Goal: Information Seeking & Learning: Learn about a topic

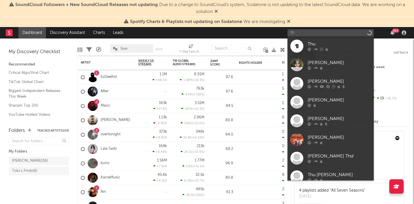
type input "t"
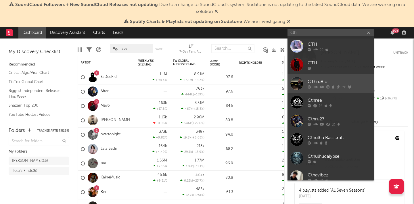
type input "cth"
click at [339, 77] on link "CThruRio" at bounding box center [331, 83] width 86 height 19
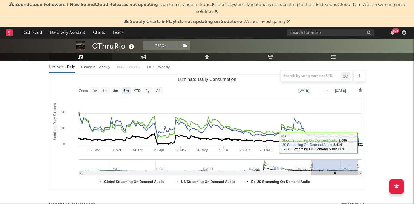
scroll to position [66, 0]
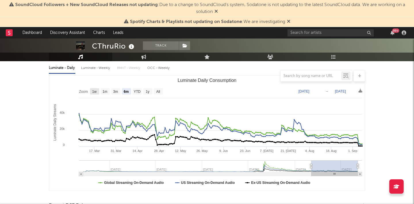
click at [93, 91] on text "1w" at bounding box center [94, 92] width 5 height 4
select select "1w"
type input "[DATE]"
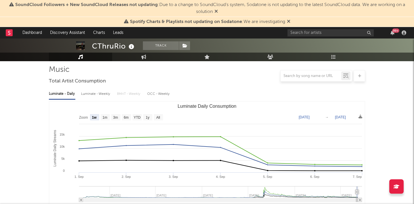
scroll to position [39, 0]
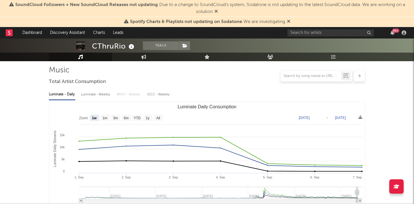
click at [289, 22] on icon at bounding box center [288, 21] width 3 height 5
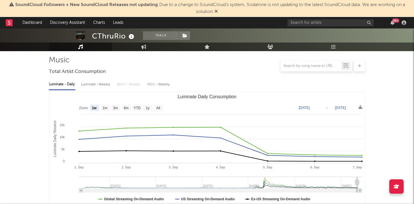
click at [218, 11] on icon at bounding box center [216, 11] width 3 height 5
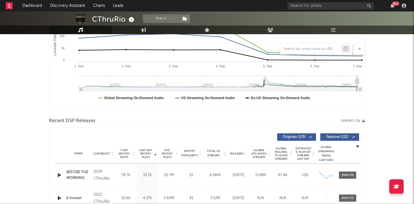
scroll to position [111, 0]
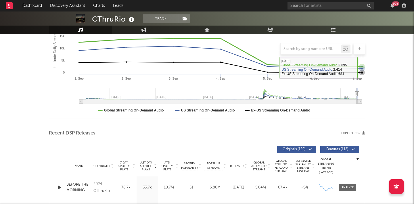
click at [362, 66] on icon "Luminate Daily Consumption" at bounding box center [362, 69] width 6 height 6
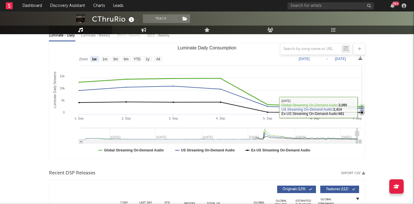
scroll to position [71, 0]
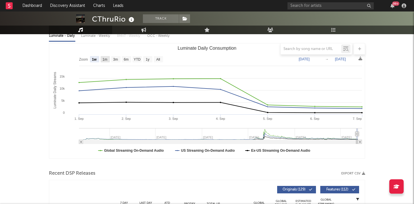
click at [107, 57] on rect "Luminate Daily Consumption" at bounding box center [105, 59] width 9 height 6
select select "1m"
type input "[DATE]"
